Goal: Task Accomplishment & Management: Manage account settings

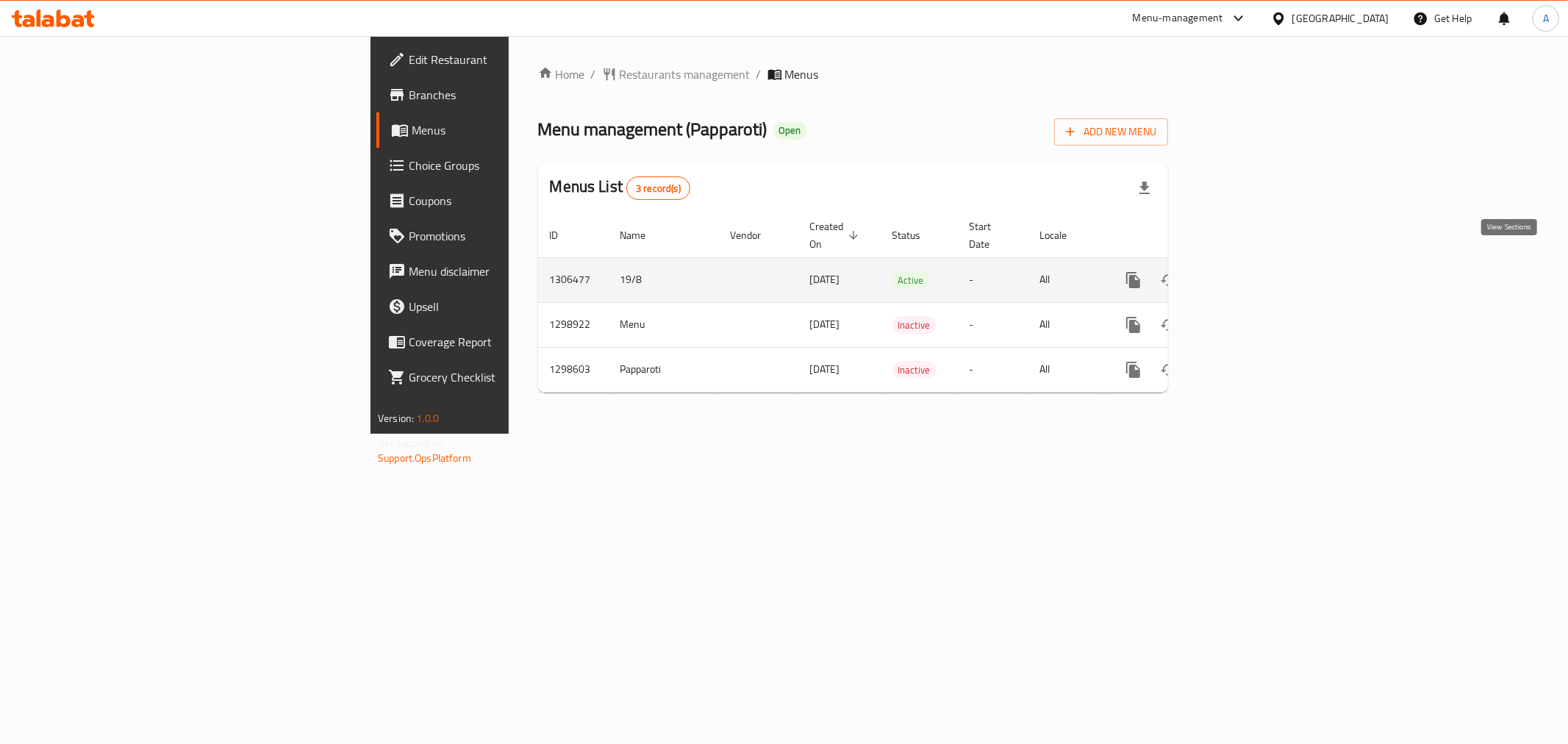
click at [1248, 271] on icon "enhanced table" at bounding box center [1240, 280] width 18 height 18
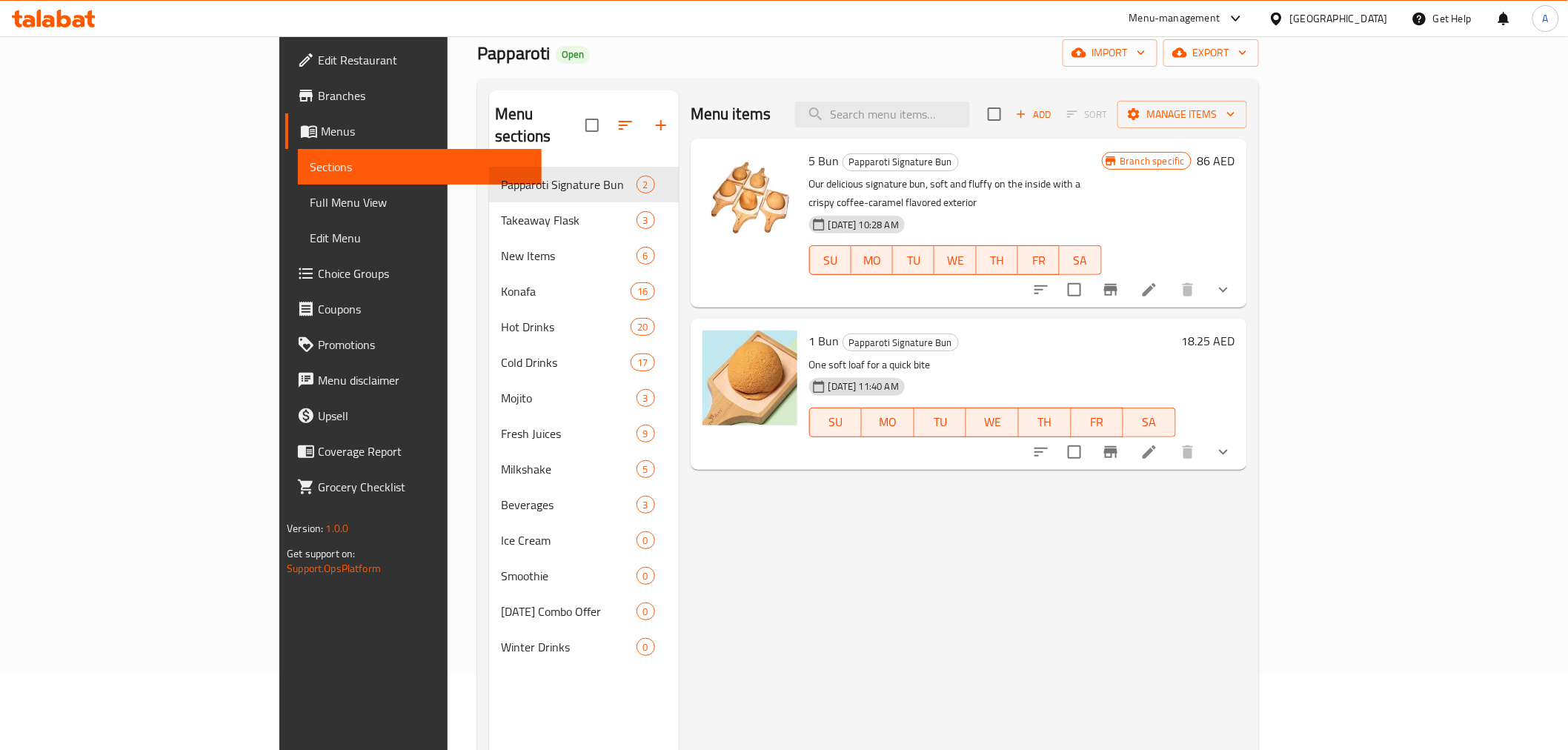
scroll to position [76, 0]
click at [1067, 496] on div "Menu items Add Sort Manage items 5 Bun Papparoti Signature Bun Our delicious si…" at bounding box center [963, 464] width 568 height 750
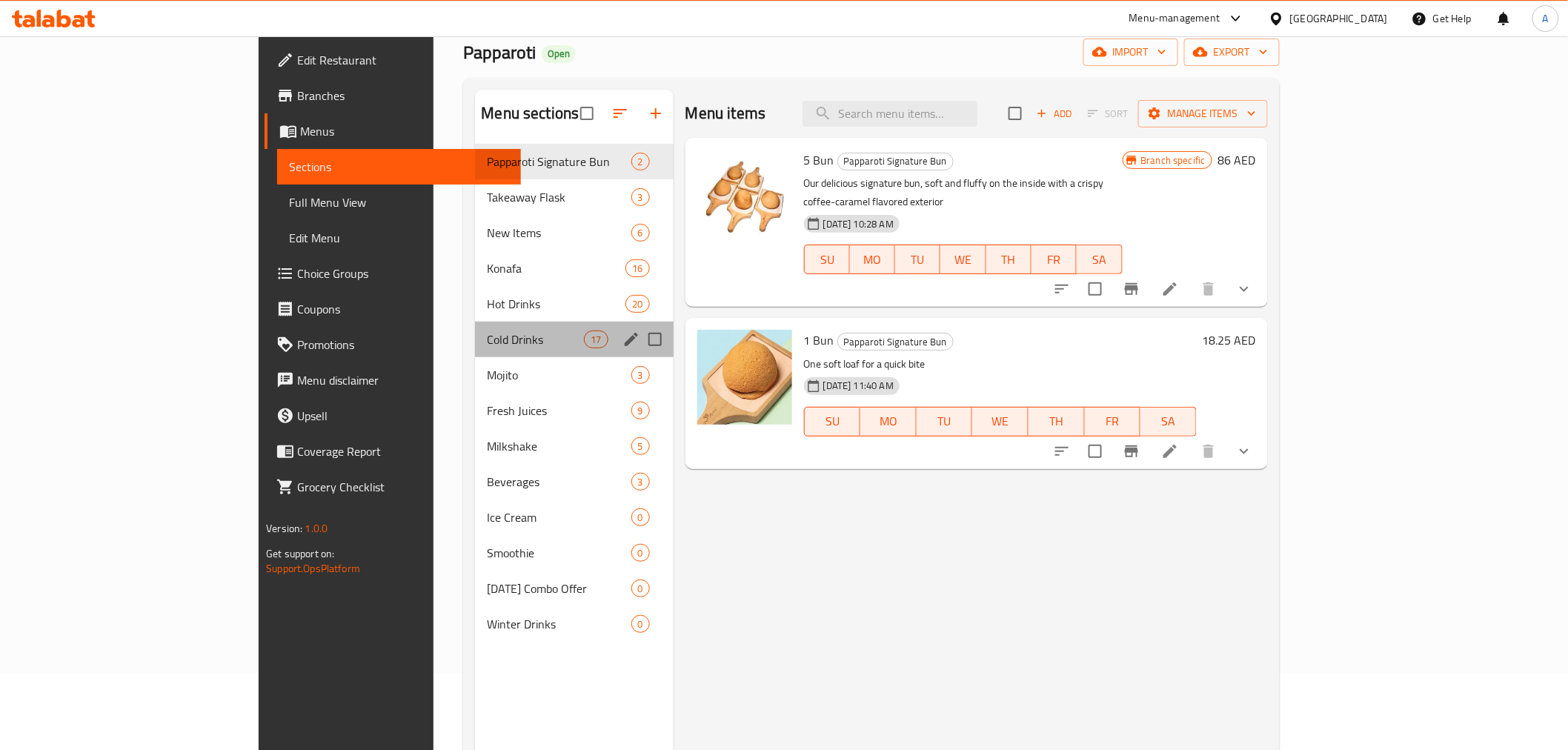
click at [475, 322] on div "Cold Drinks 17" at bounding box center [574, 340] width 198 height 36
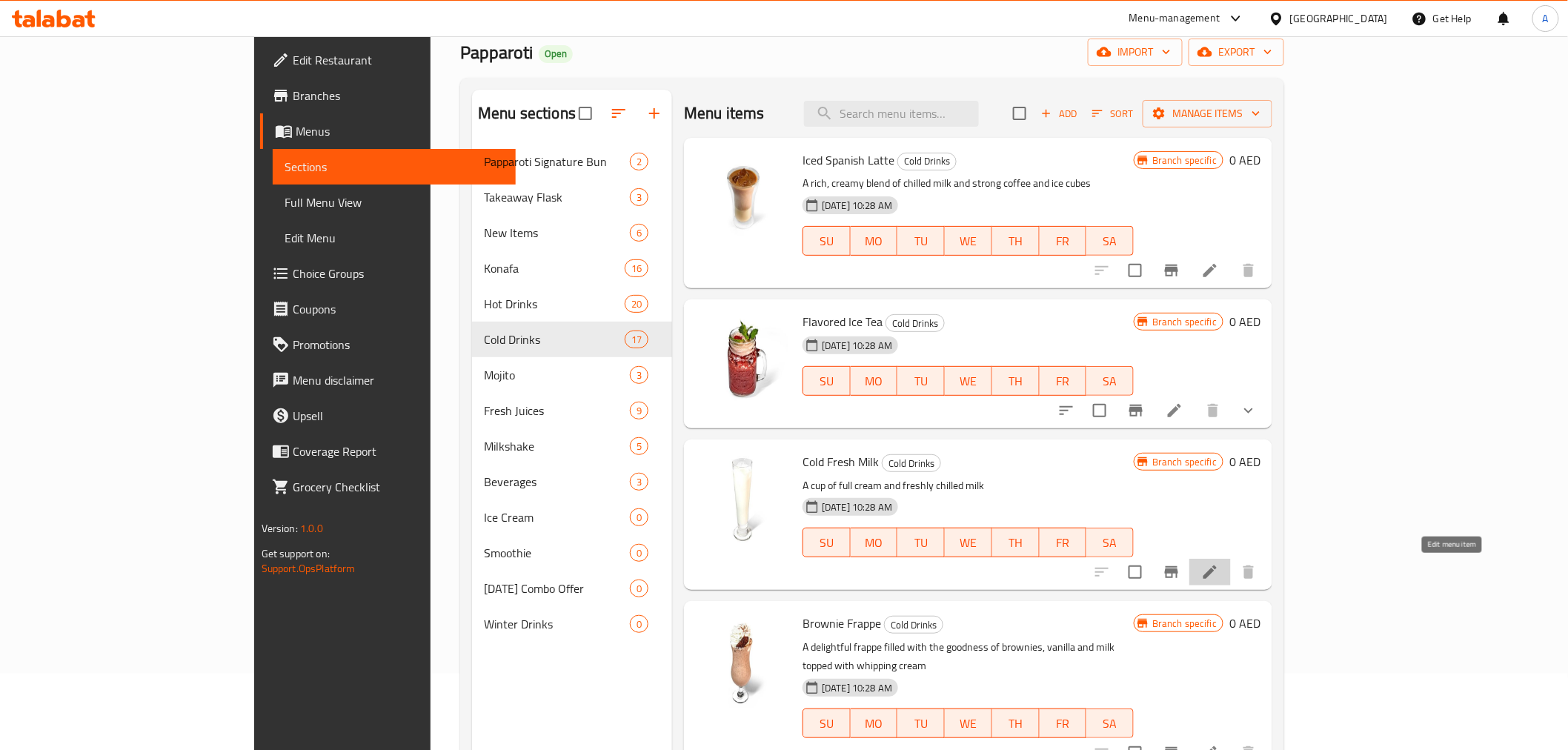
click at [1219, 573] on icon at bounding box center [1210, 572] width 18 height 18
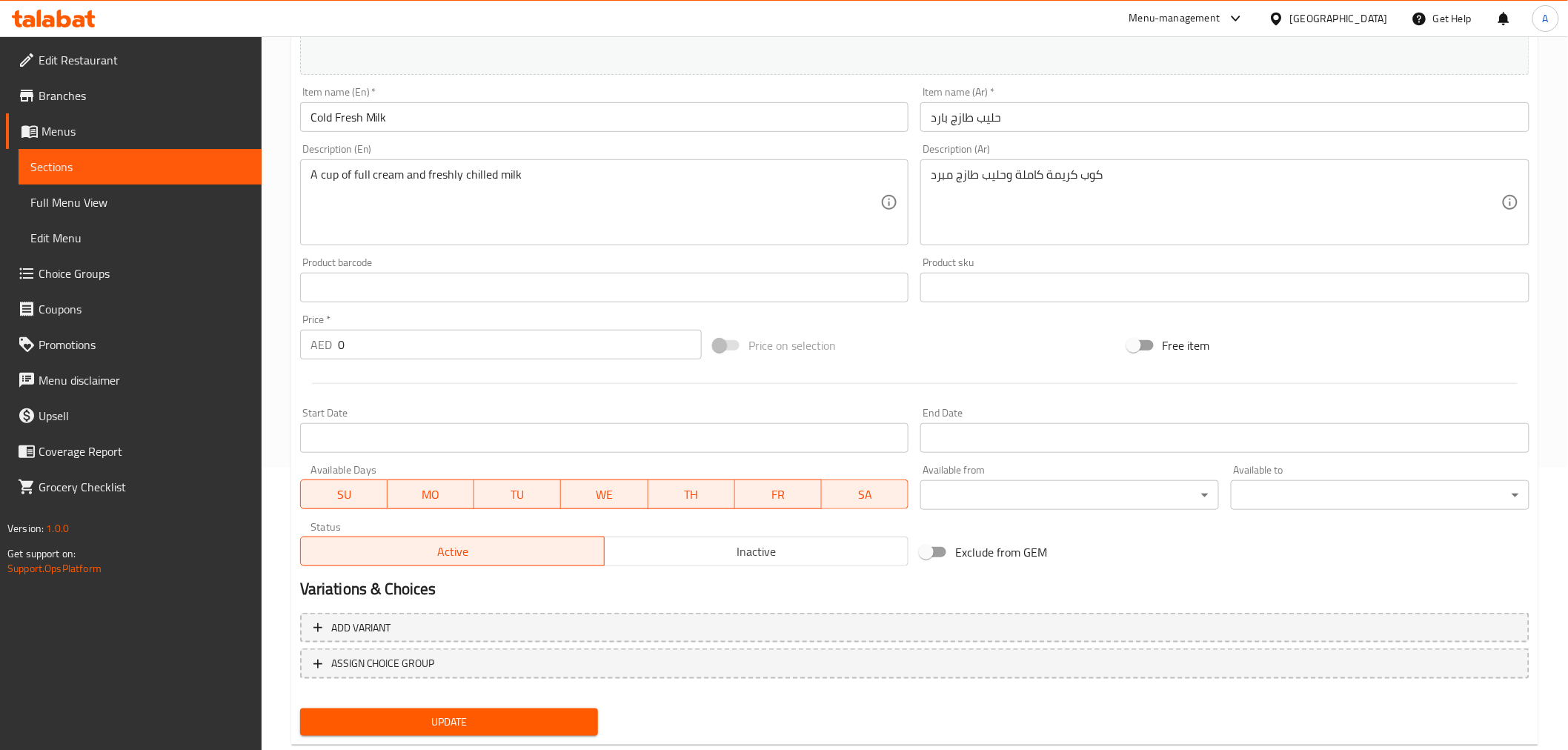
scroll to position [316, 0]
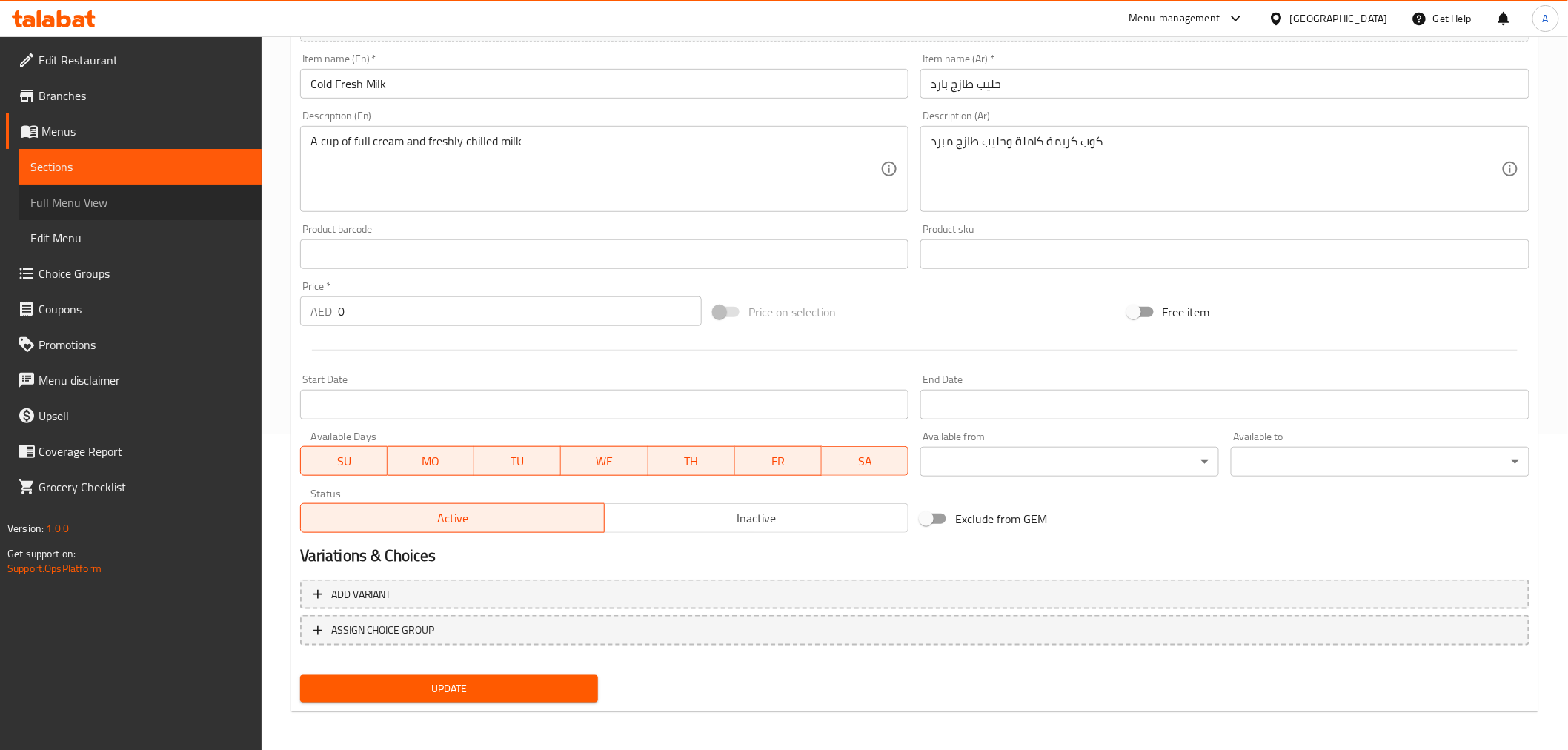
click at [63, 186] on link "Full Menu View" at bounding box center [140, 202] width 243 height 36
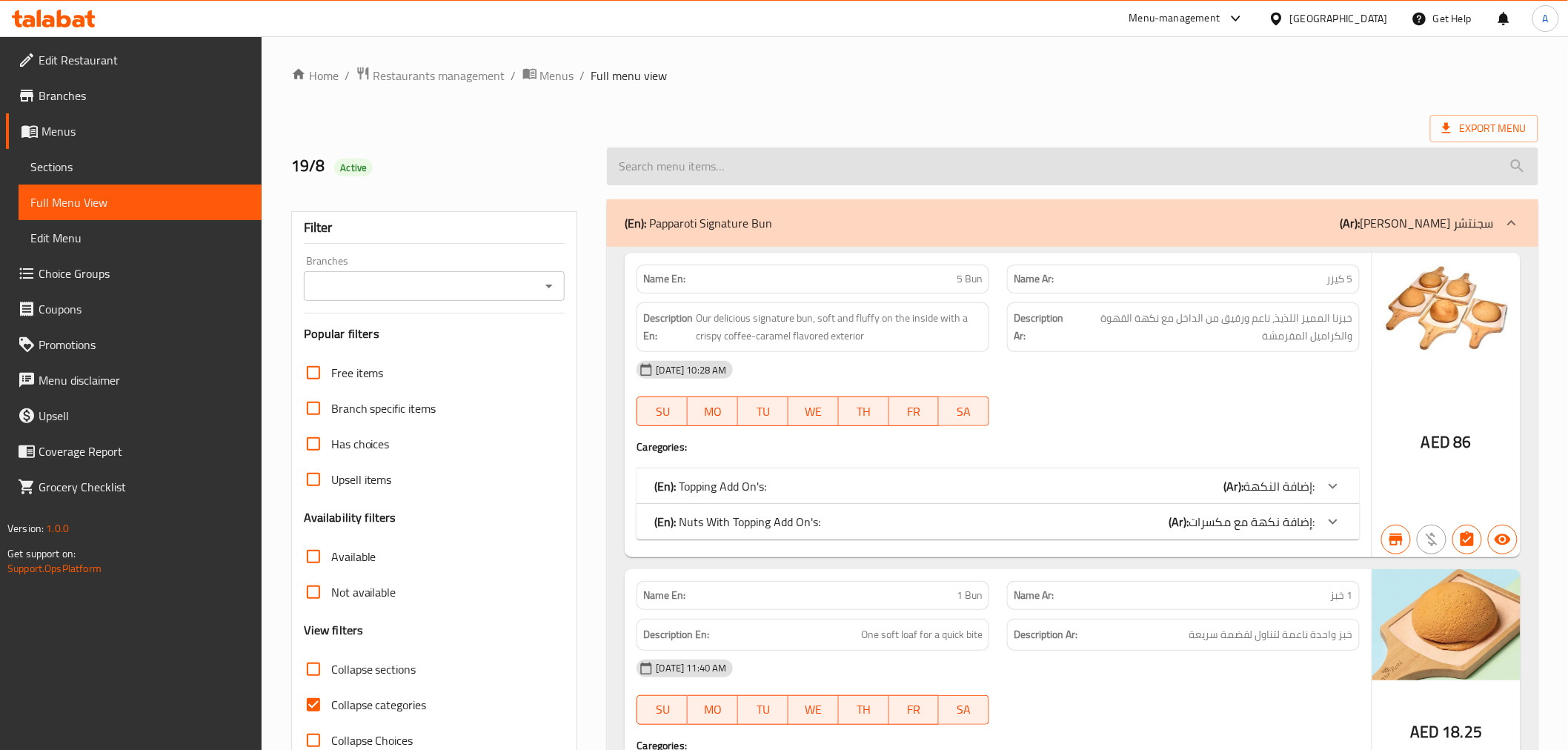
click at [790, 165] on input "search" at bounding box center [1071, 166] width 930 height 38
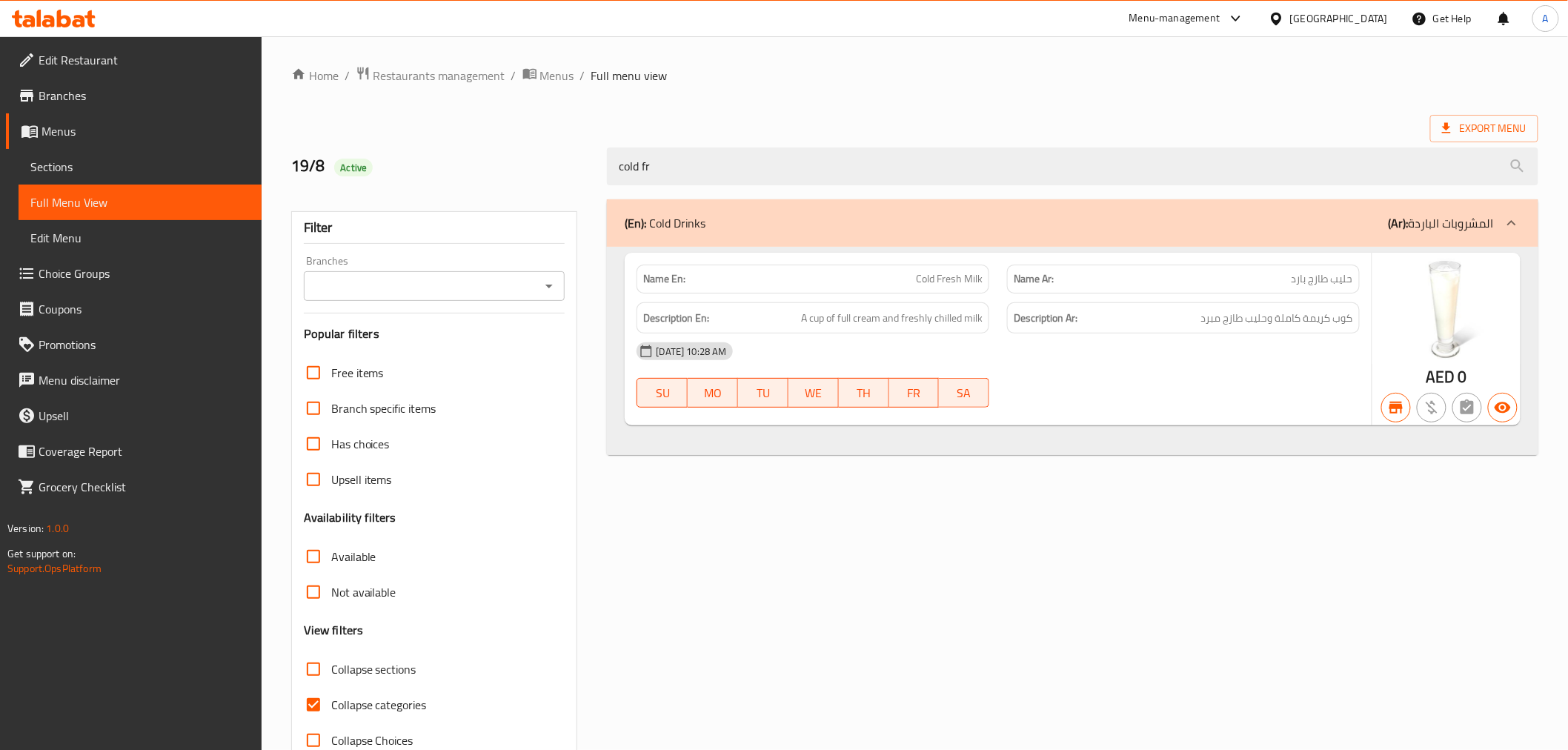
type input "cold fr"
click at [903, 87] on div "Home / Restaurants management / Menus / Full menu view Export Menu 19/8 Active …" at bounding box center [914, 412] width 1246 height 693
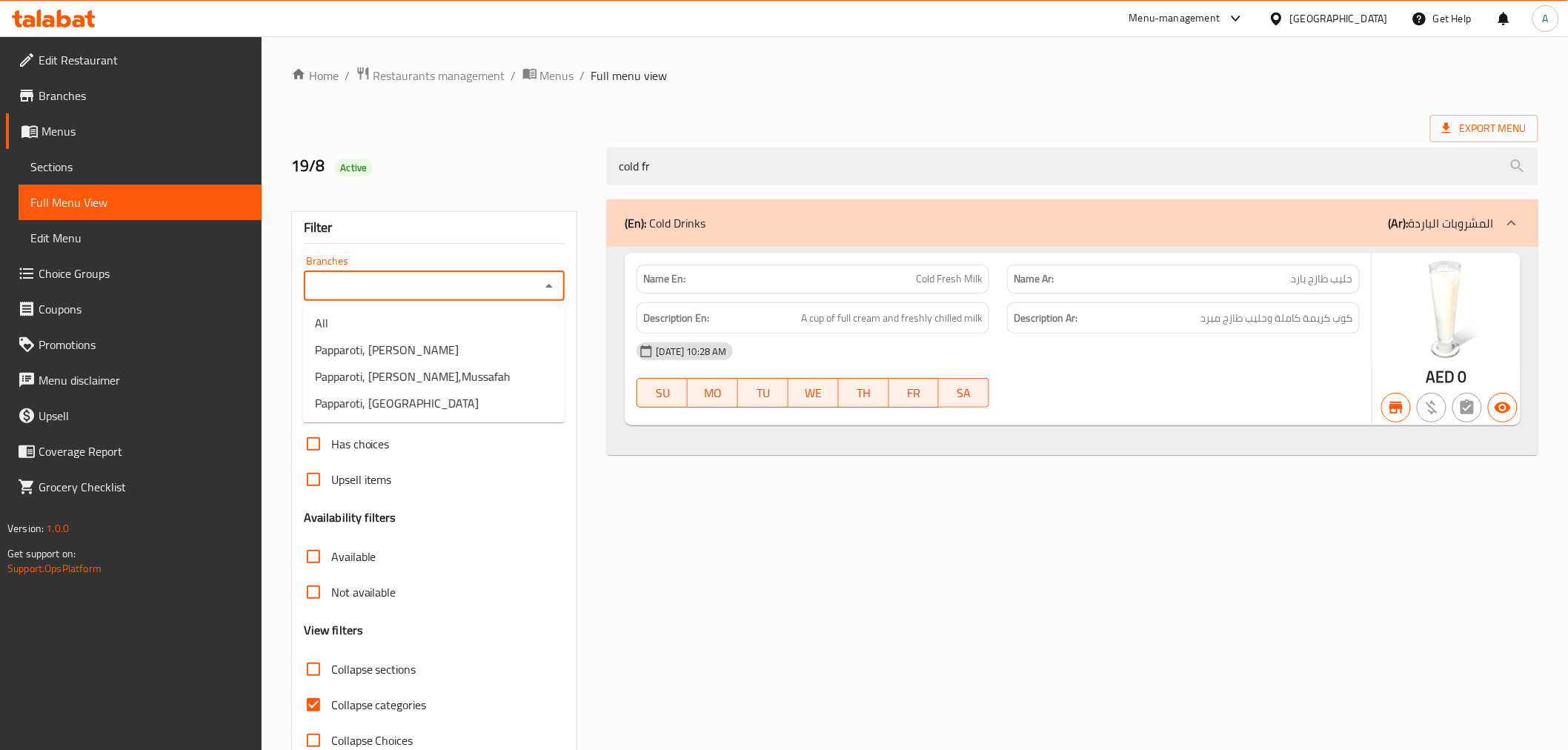
click at [410, 282] on input "Branches" at bounding box center [422, 286] width 228 height 21
click at [395, 359] on span "Papparoti, [PERSON_NAME]" at bounding box center [386, 350] width 144 height 18
click at [438, 300] on div "Papparoti, Al Sarooj Branches" at bounding box center [434, 286] width 262 height 30
click at [544, 286] on icon "Open" at bounding box center [549, 286] width 18 height 18
click at [507, 364] on li "Papparoti, [PERSON_NAME],Mussafah" at bounding box center [433, 377] width 262 height 27
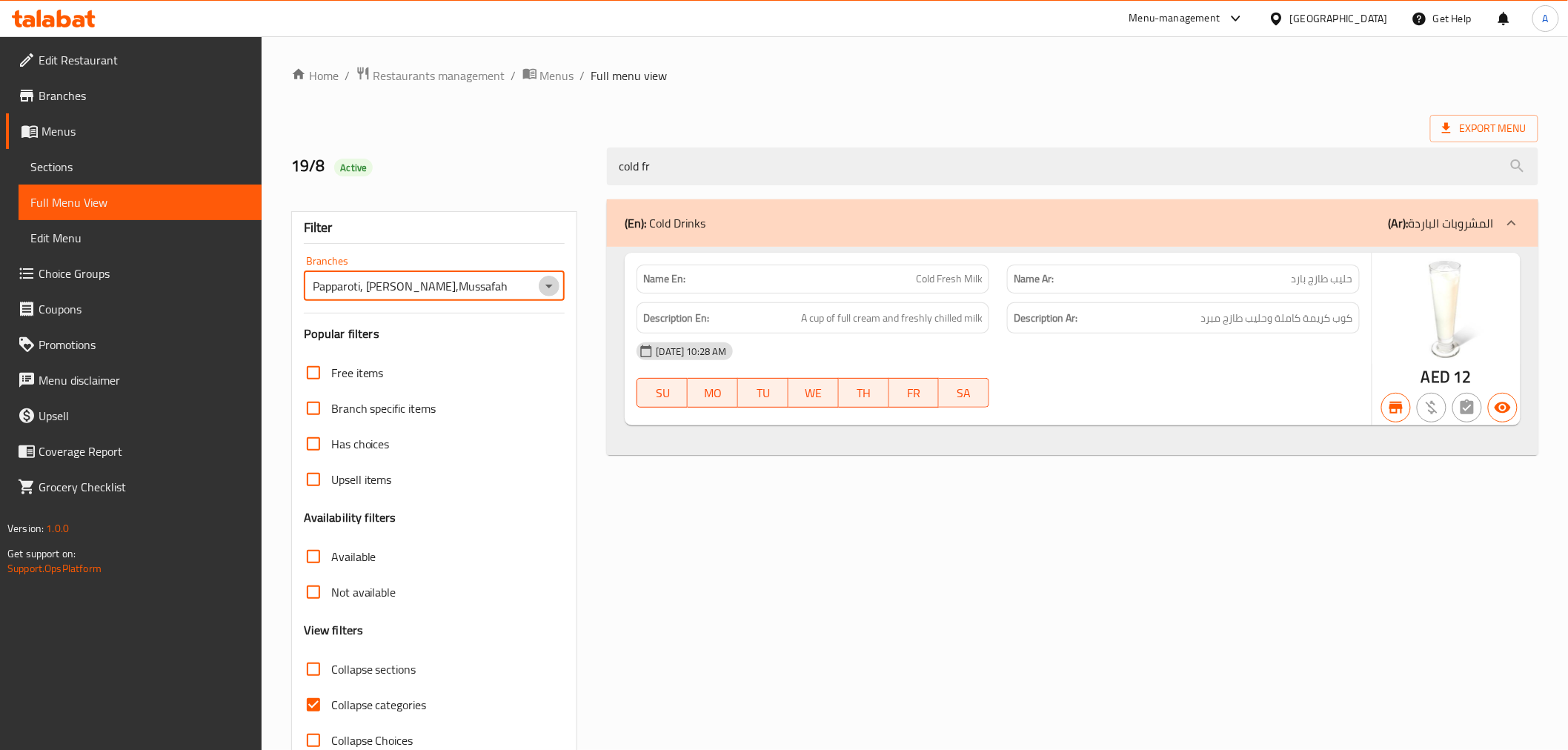
click at [551, 285] on icon "Open" at bounding box center [549, 286] width 7 height 4
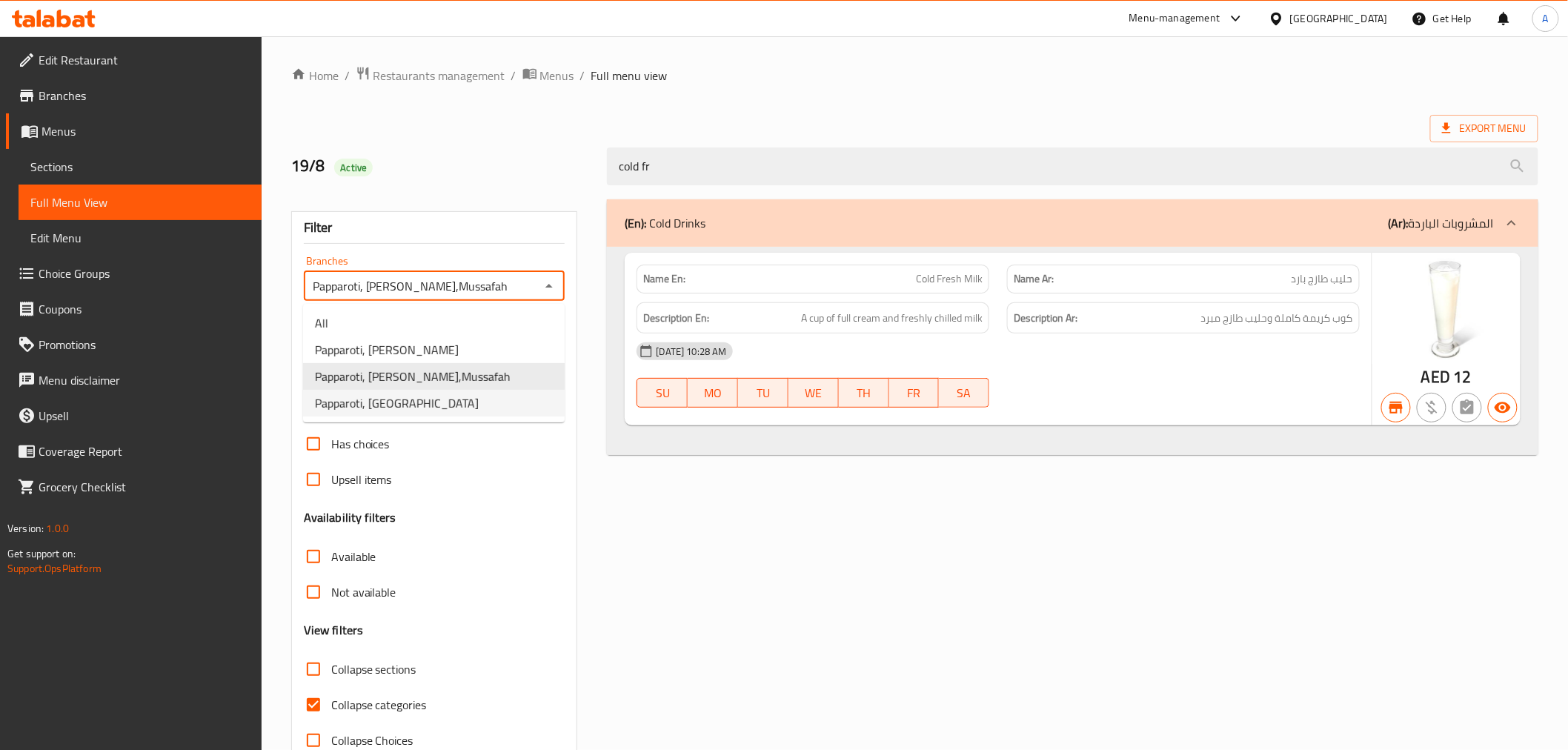
click at [493, 395] on li "Papparoti, [GEOGRAPHIC_DATA]" at bounding box center [433, 403] width 262 height 27
type input "Papparoti, [GEOGRAPHIC_DATA]"
